Goal: Communication & Community: Share content

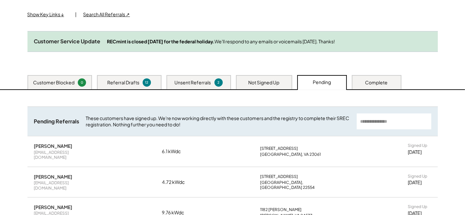
scroll to position [147, 0]
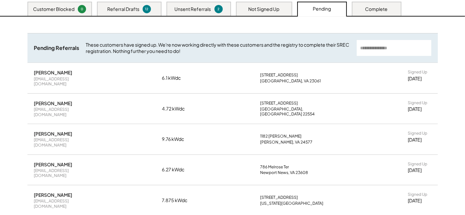
click at [197, 16] on div "Unsent Referrals 2" at bounding box center [199, 9] width 65 height 14
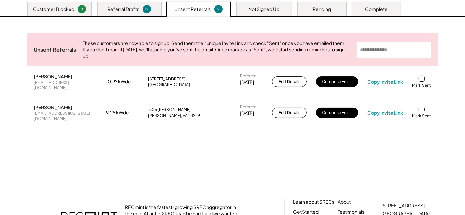
click at [385, 116] on div "Copy Invite Link" at bounding box center [386, 113] width 36 height 6
click at [51, 121] on div "hmw2fz@virginia.edu" at bounding box center [65, 116] width 63 height 10
copy div "hmw2fz@virginia.edu"
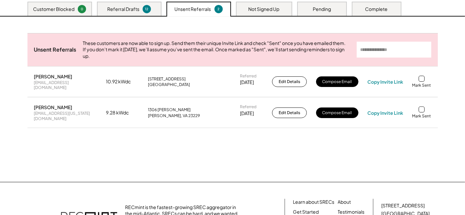
click at [142, 145] on div "Unsent Referrals These customers are now able to sign up. Send them their uniqu…" at bounding box center [232, 89] width 411 height 112
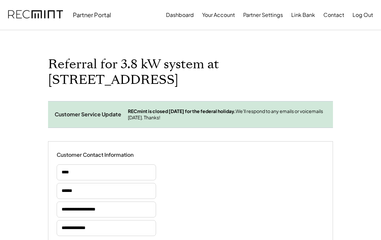
select select "**********"
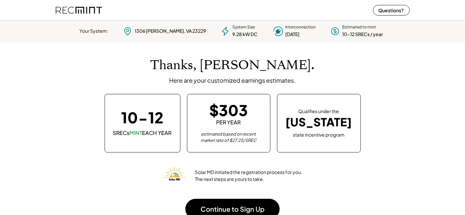
scroll to position [93, 185]
